Goal: Information Seeking & Learning: Learn about a topic

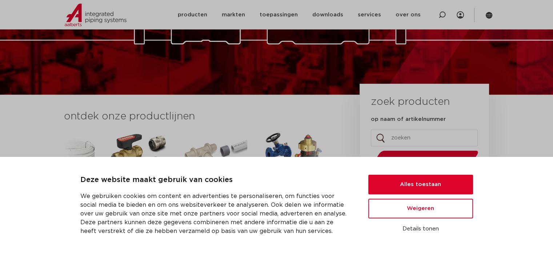
click at [389, 136] on input "op naam of artikelnummer" at bounding box center [424, 137] width 107 height 17
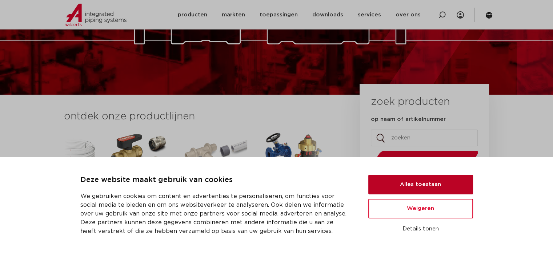
click at [410, 185] on button "Alles toestaan" at bounding box center [420, 184] width 105 height 20
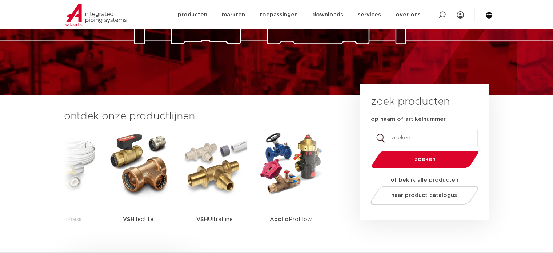
click at [392, 137] on input "op naam of artikelnummer" at bounding box center [424, 137] width 107 height 17
type input "traanplaat"
click at [416, 156] on span "zoeken" at bounding box center [424, 158] width 69 height 5
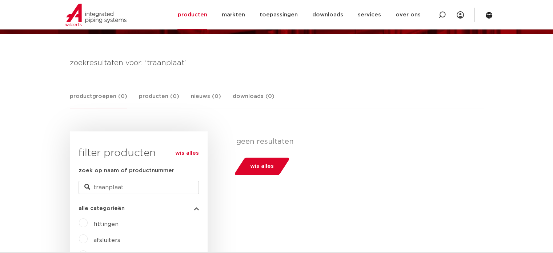
scroll to position [73, 0]
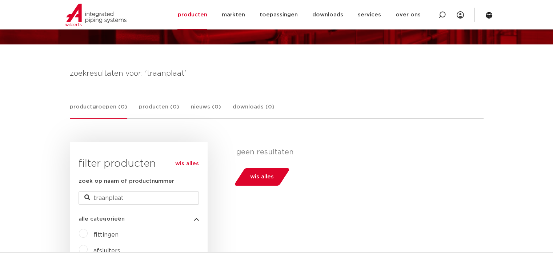
click at [86, 196] on icon at bounding box center [87, 197] width 6 height 6
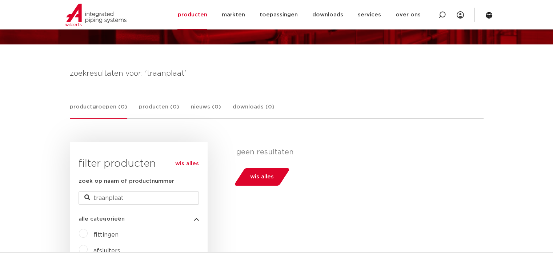
click at [86, 196] on icon at bounding box center [87, 197] width 6 height 6
click at [183, 164] on link "wis alles" at bounding box center [187, 163] width 24 height 9
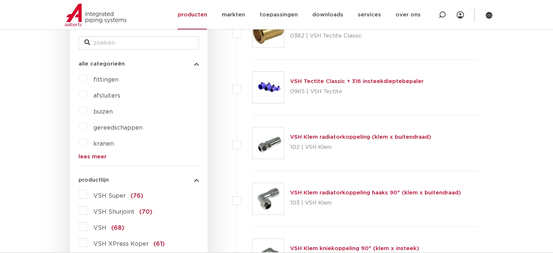
scroll to position [145, 0]
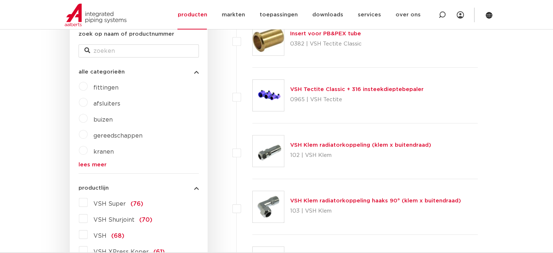
click at [106, 152] on span "kranen" at bounding box center [103, 152] width 20 height 6
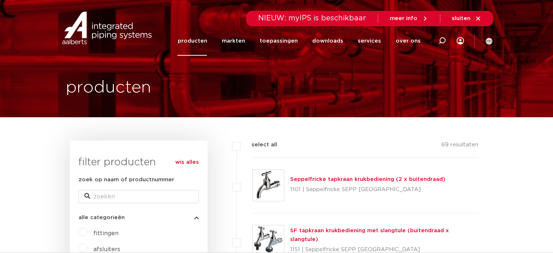
click at [406, 16] on span "meer info" at bounding box center [404, 18] width 28 height 5
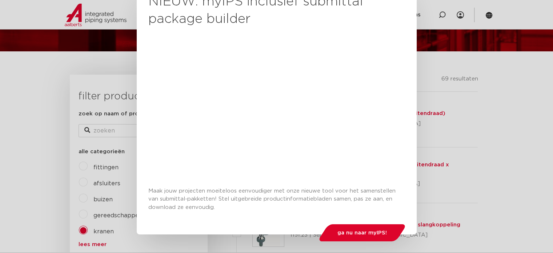
scroll to position [73, 0]
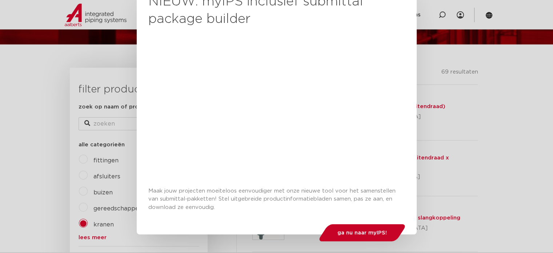
click at [357, 230] on span "ga nu naar myIPS!" at bounding box center [361, 232] width 49 height 5
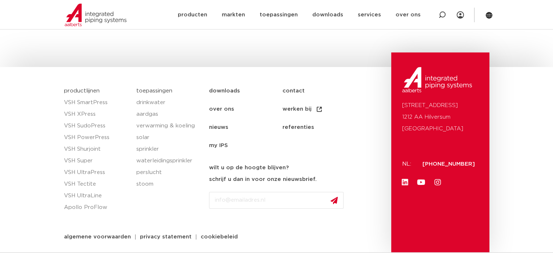
scroll to position [304, 0]
click at [87, 101] on link "VSH SmartPress" at bounding box center [96, 103] width 65 height 12
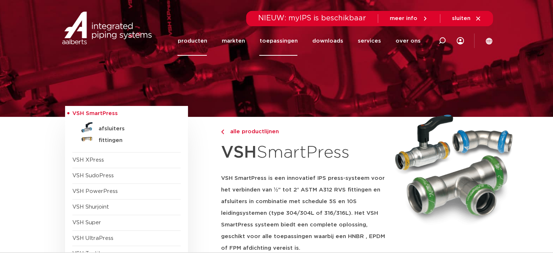
click at [276, 39] on link "toepassingen" at bounding box center [278, 40] width 38 height 29
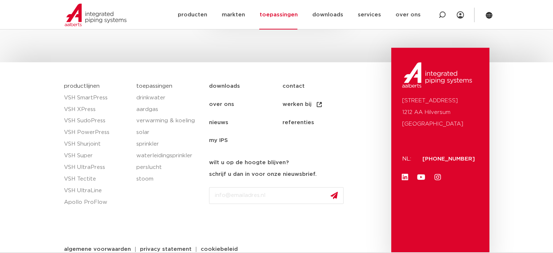
scroll to position [567, 0]
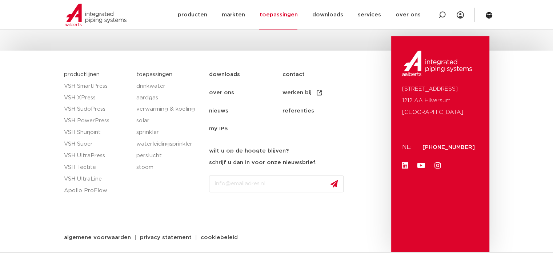
click at [214, 184] on input "Email" at bounding box center [276, 183] width 135 height 17
type input "traanplaat"
click at [334, 181] on img at bounding box center [333, 184] width 7 height 8
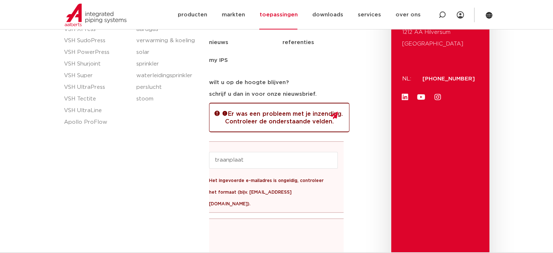
scroll to position [636, 0]
click at [246, 160] on input "traanplaat" at bounding box center [273, 159] width 129 height 17
click at [200, 139] on div "toepassingen drinkwater aardgas verwarming & koeling solar sprinkler waterleidi…" at bounding box center [169, 144] width 73 height 297
click at [327, 14] on link "downloads" at bounding box center [327, 14] width 31 height 29
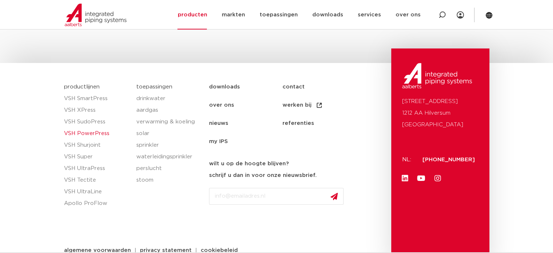
scroll to position [435, 0]
